Goal: Use online tool/utility: Utilize a website feature to perform a specific function

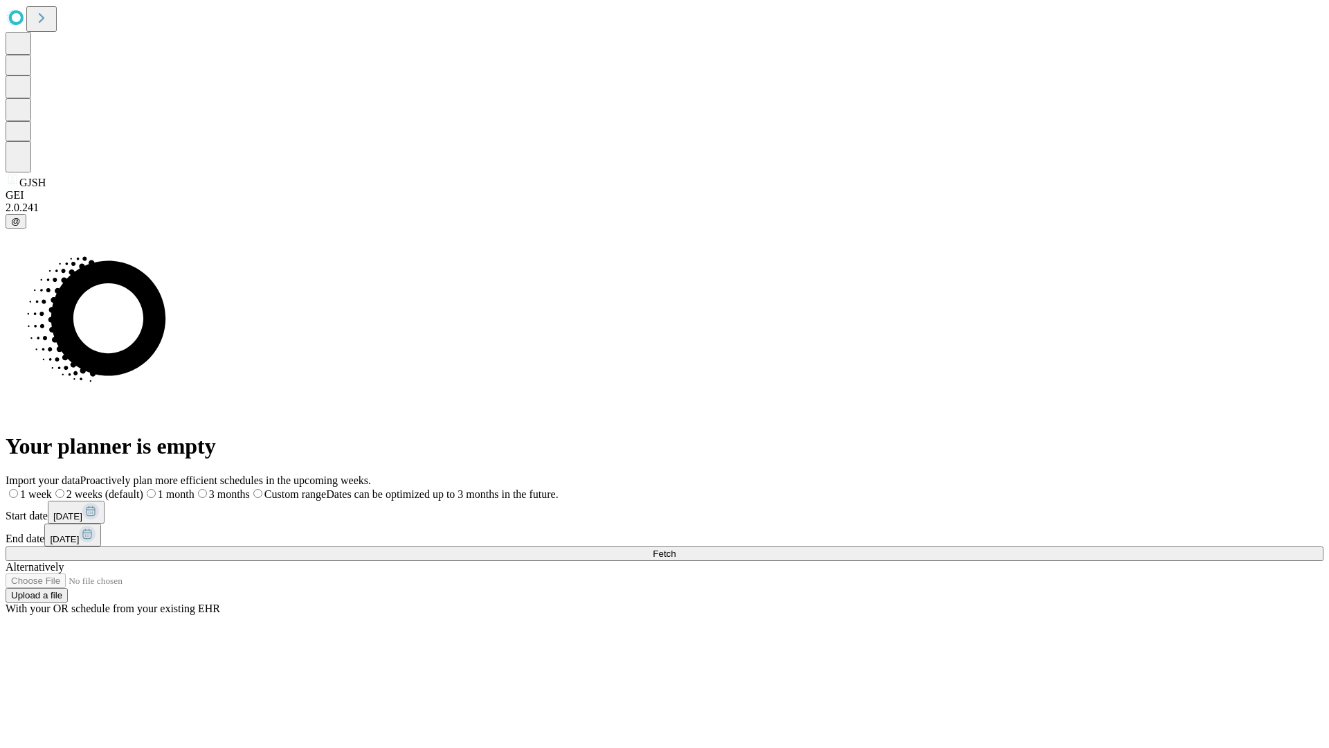
click at [676, 548] on span "Fetch" at bounding box center [664, 553] width 23 height 10
